Goal: Task Accomplishment & Management: Manage account settings

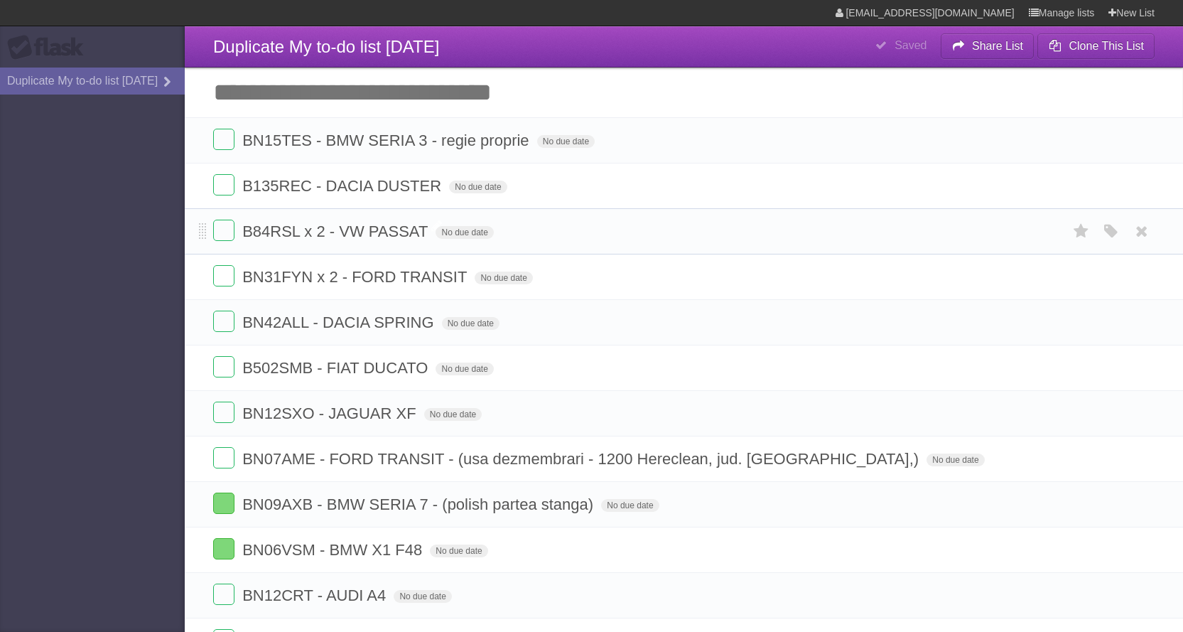
scroll to position [71, 0]
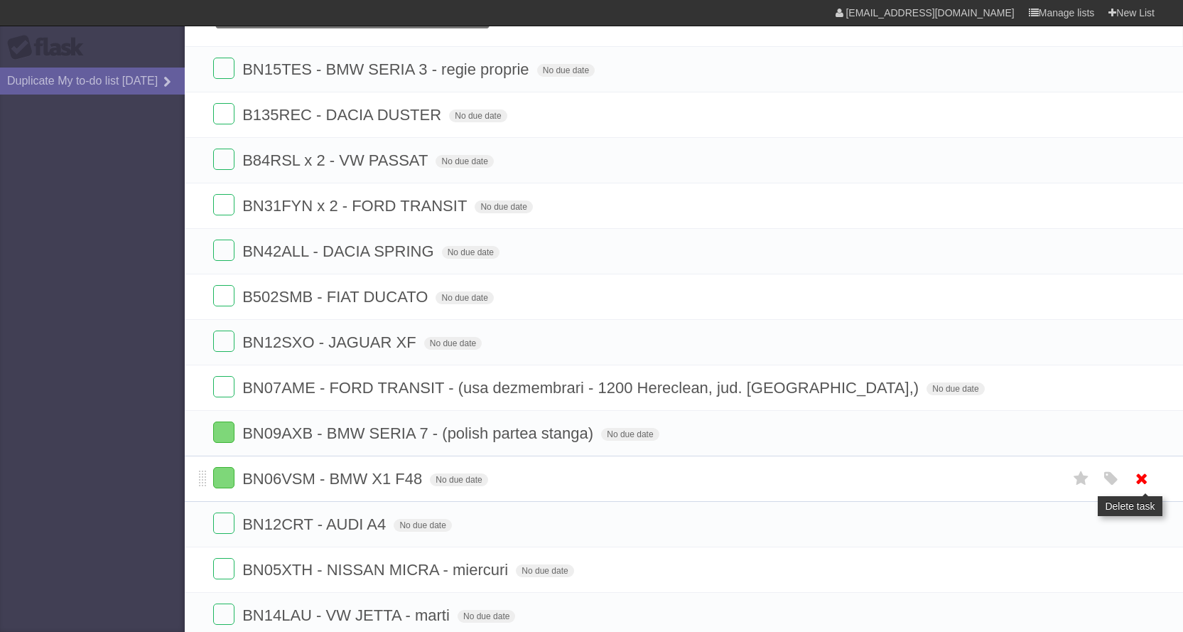
click at [1145, 480] on icon at bounding box center [1142, 478] width 20 height 23
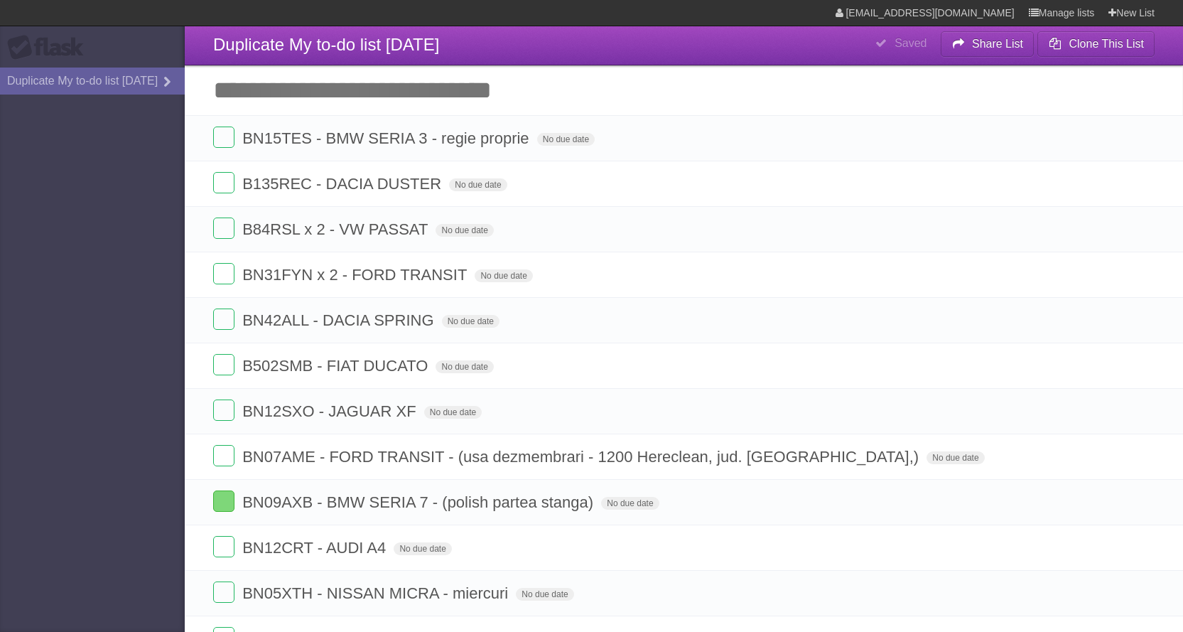
scroll to position [0, 0]
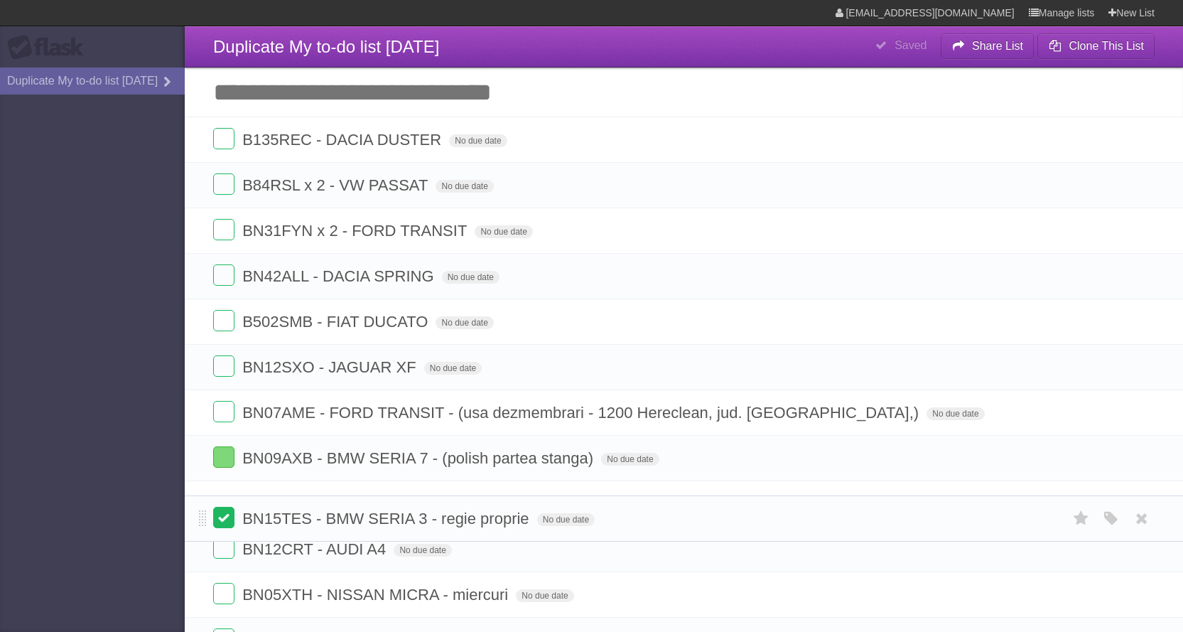
drag, startPoint x: 205, startPoint y: 143, endPoint x: 231, endPoint y: 519, distance: 377.5
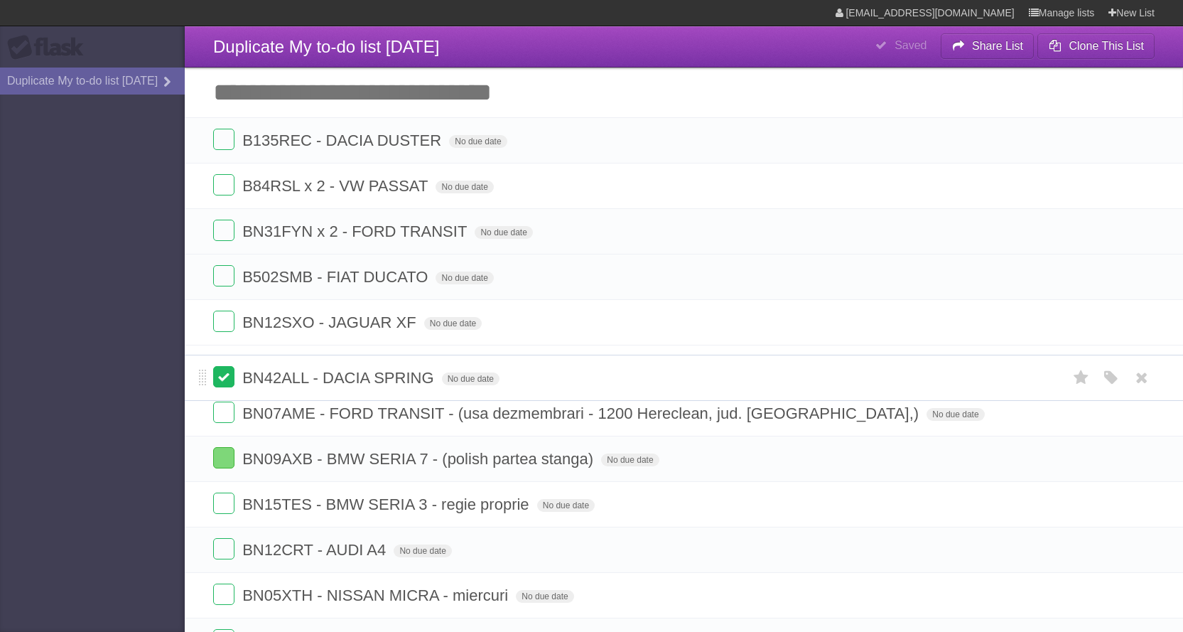
drag, startPoint x: 206, startPoint y: 277, endPoint x: 217, endPoint y: 377, distance: 100.1
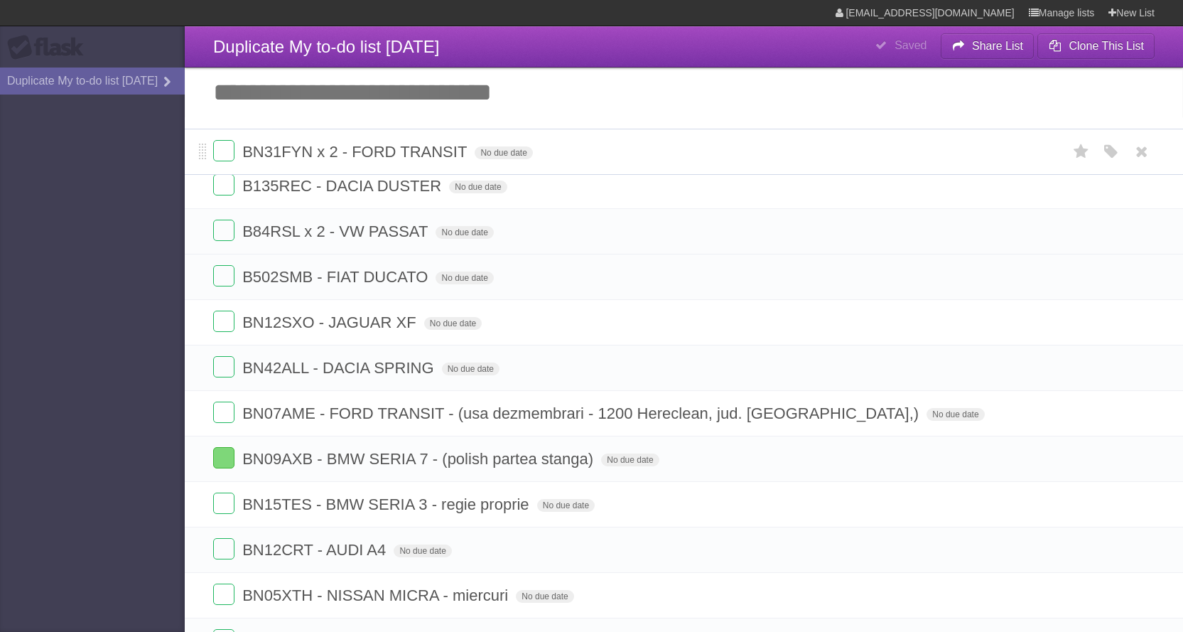
drag, startPoint x: 204, startPoint y: 234, endPoint x: 219, endPoint y: 153, distance: 83.1
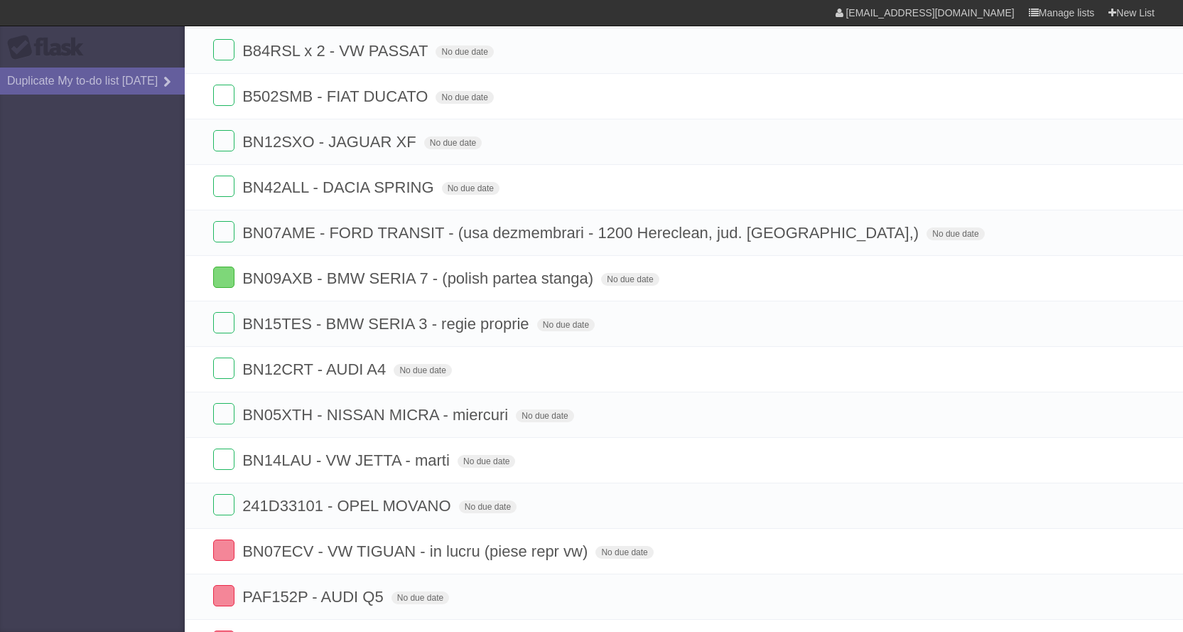
scroll to position [213, 0]
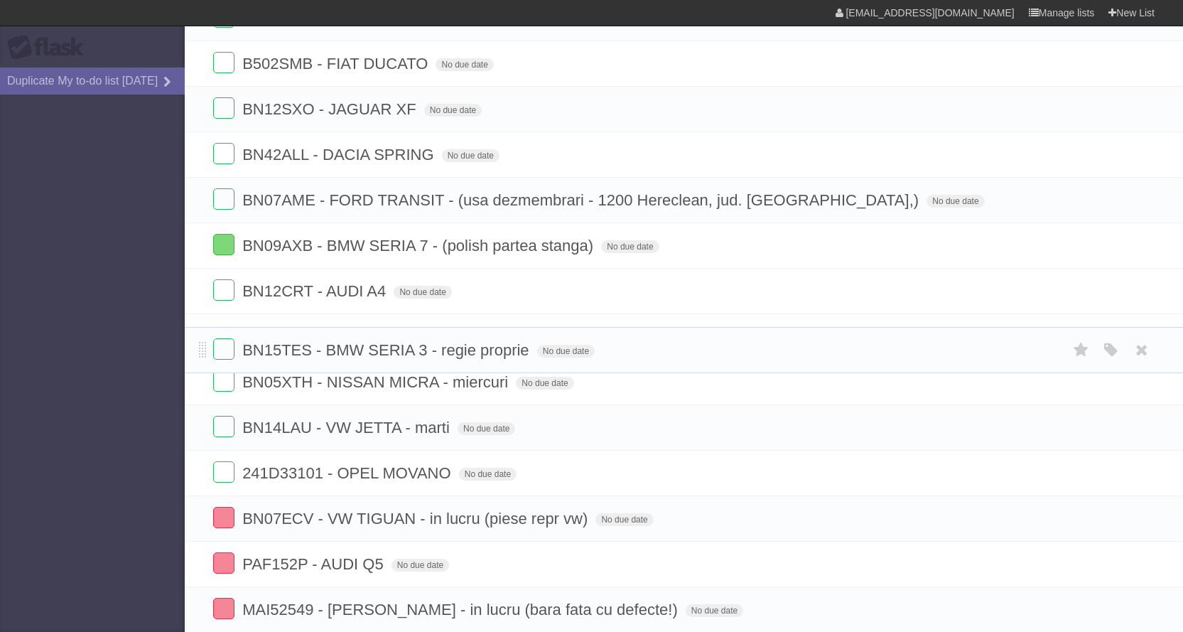
drag, startPoint x: 204, startPoint y: 291, endPoint x: 207, endPoint y: 336, distance: 44.9
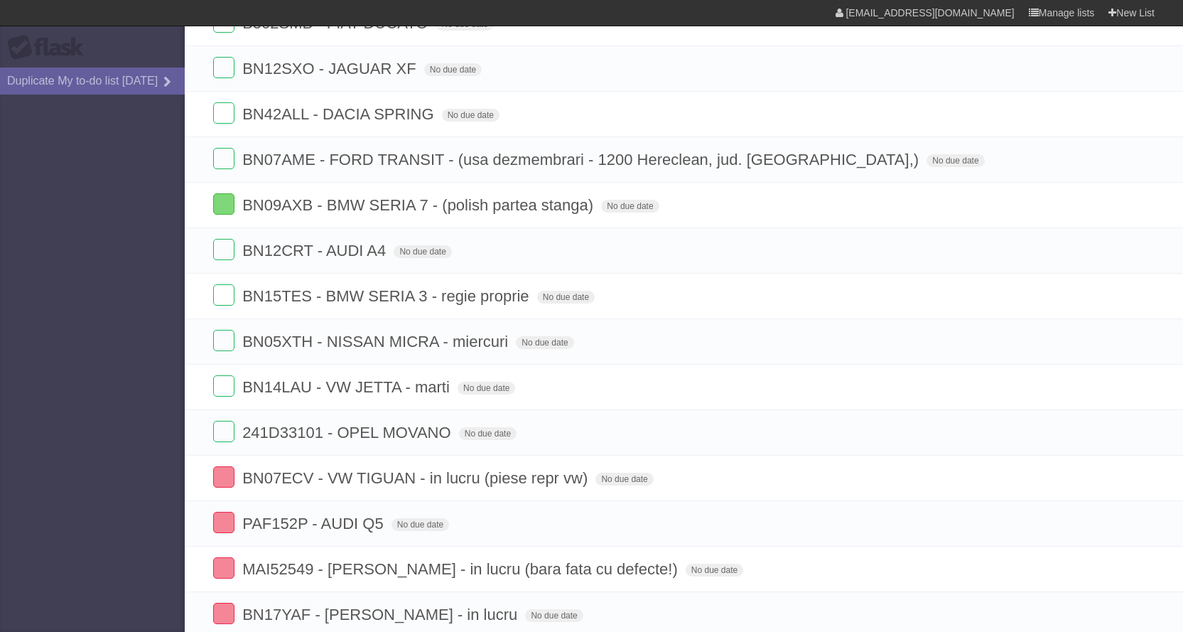
scroll to position [284, 0]
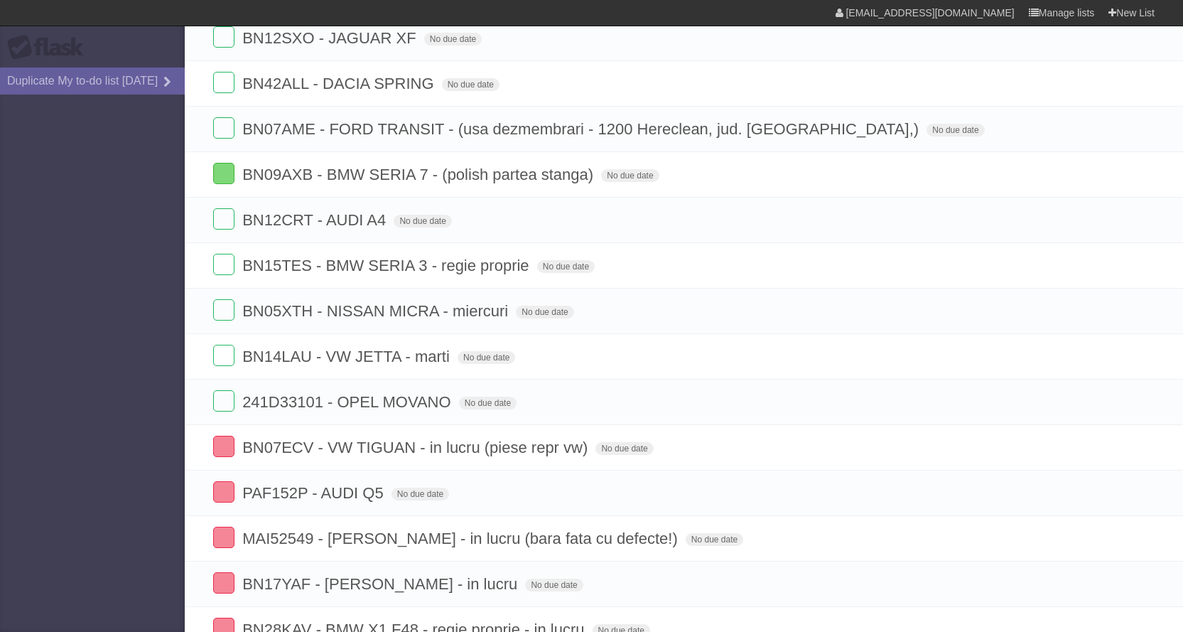
click at [0, 419] on aside "Flask Duplicate My to-do list 11/08/2025" at bounding box center [92, 316] width 185 height 632
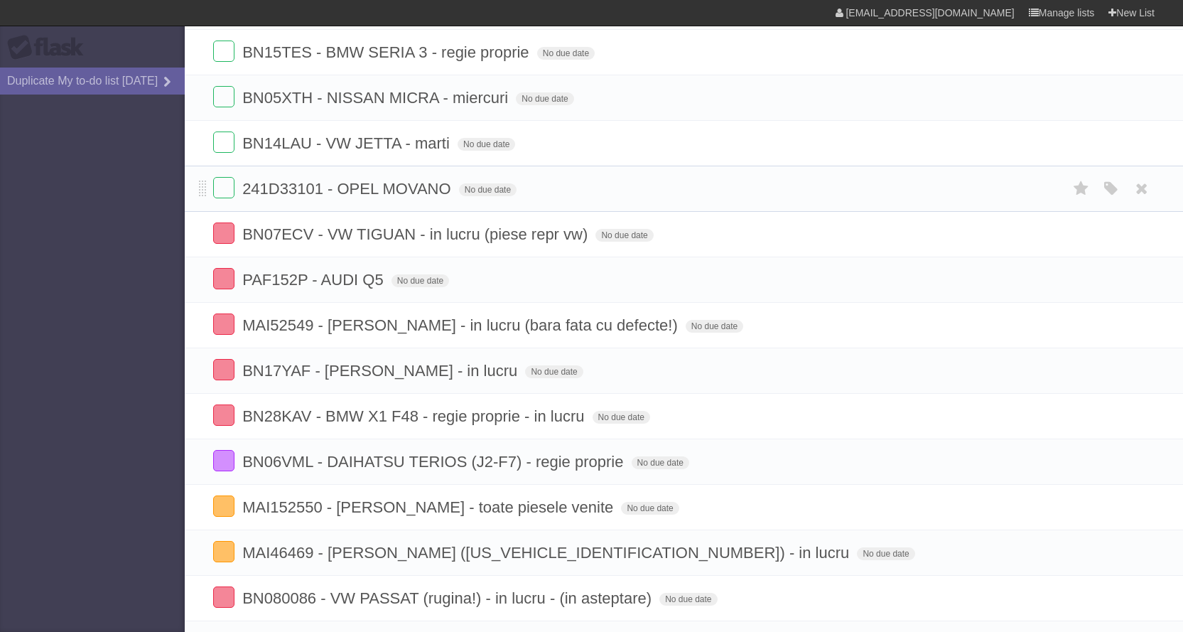
scroll to position [711, 0]
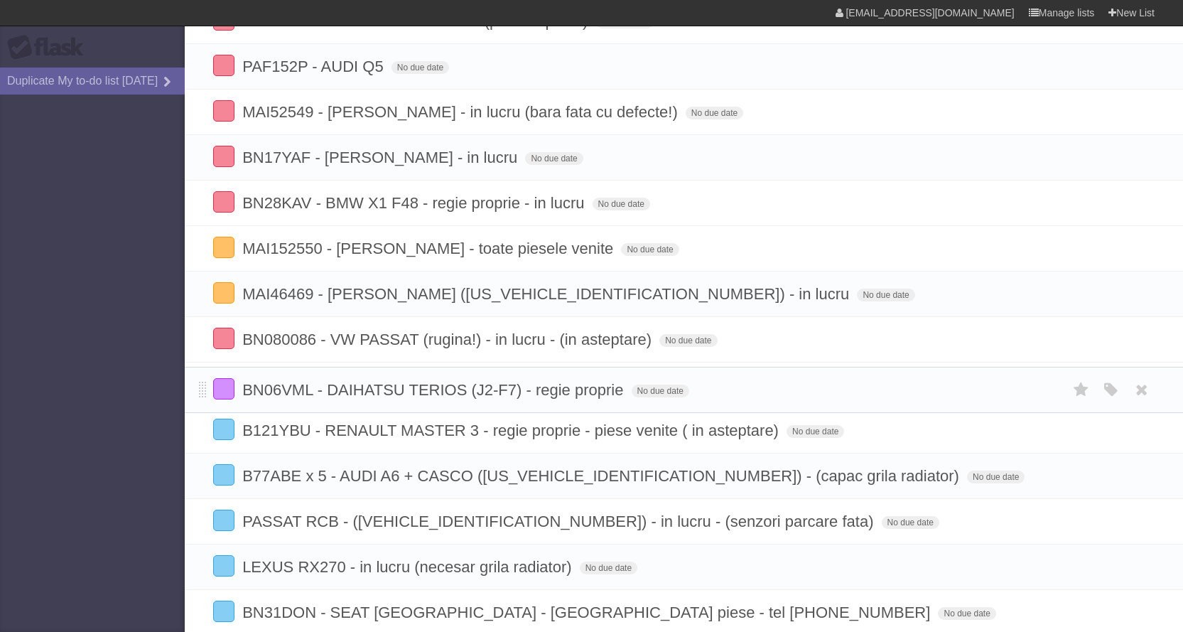
drag, startPoint x: 202, startPoint y: 250, endPoint x: 209, endPoint y: 381, distance: 130.9
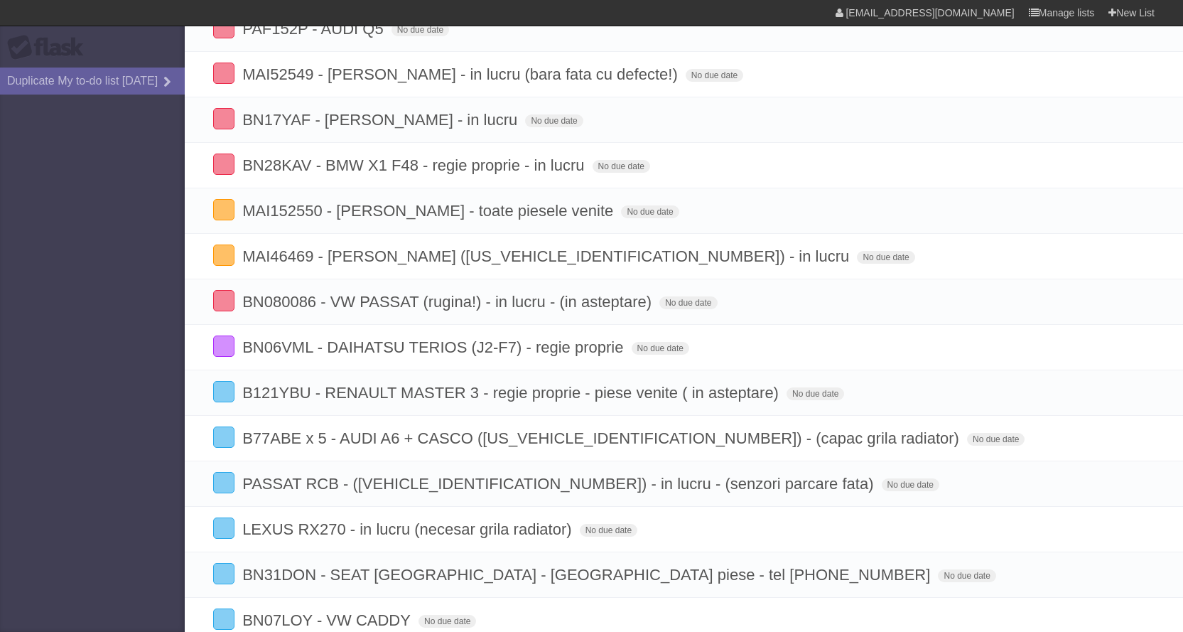
scroll to position [590, 0]
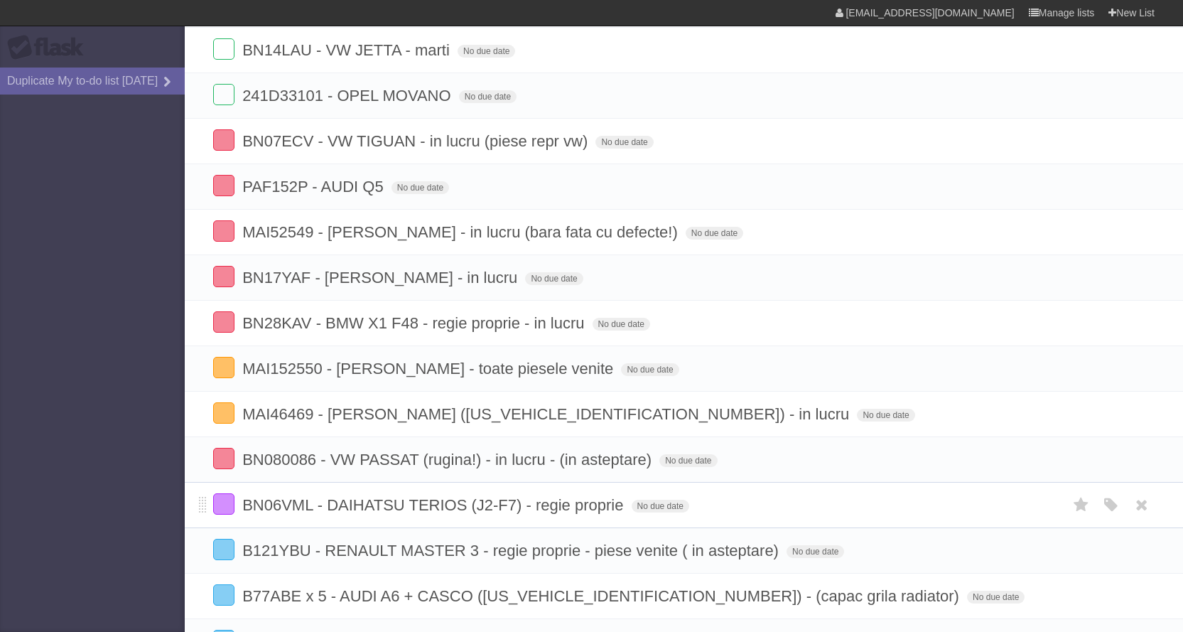
click at [456, 505] on span "BN06VML - DAIHATSU TERIOS (J2-F7) - regie proprie" at bounding box center [434, 505] width 384 height 18
click at [456, 505] on input "**********" at bounding box center [434, 506] width 384 height 18
click at [627, 514] on input "**********" at bounding box center [434, 506] width 384 height 18
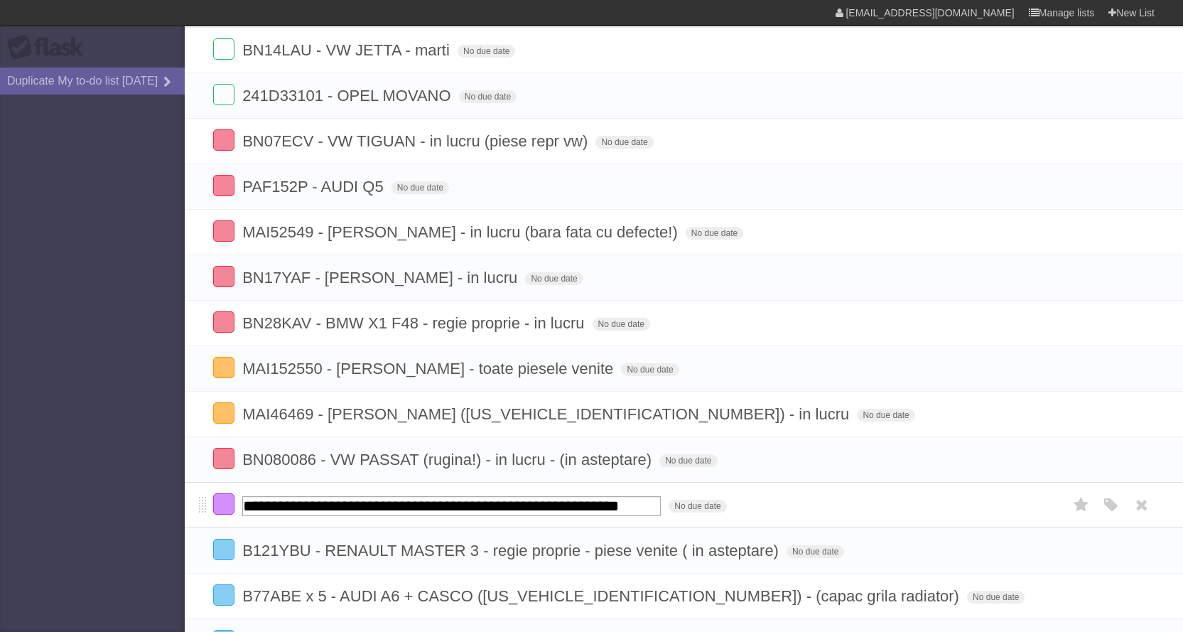
type input "**********"
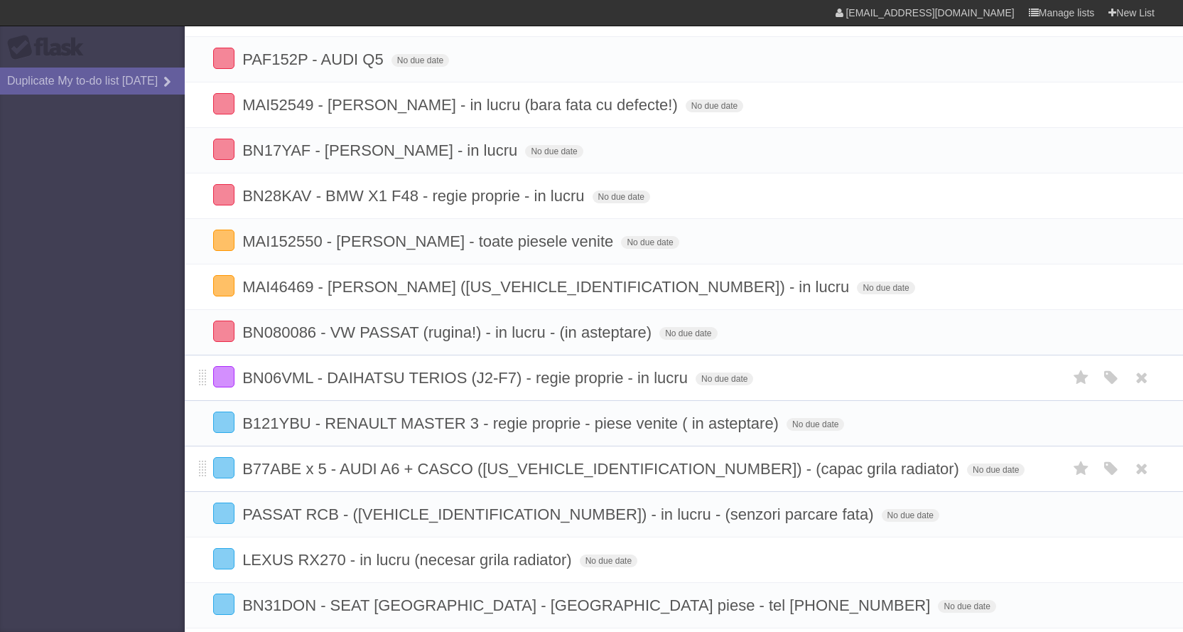
scroll to position [662, 0]
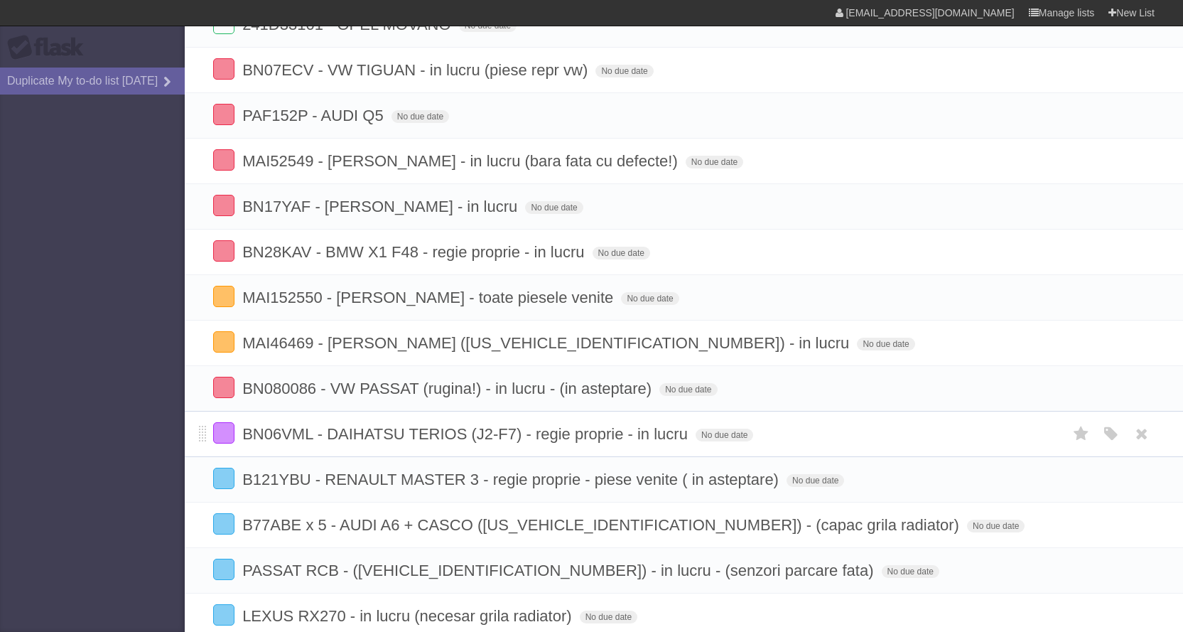
click at [137, 468] on aside "Flask Duplicate My to-do list 11/08/2025" at bounding box center [92, 316] width 185 height 632
